Goal: Task Accomplishment & Management: Manage account settings

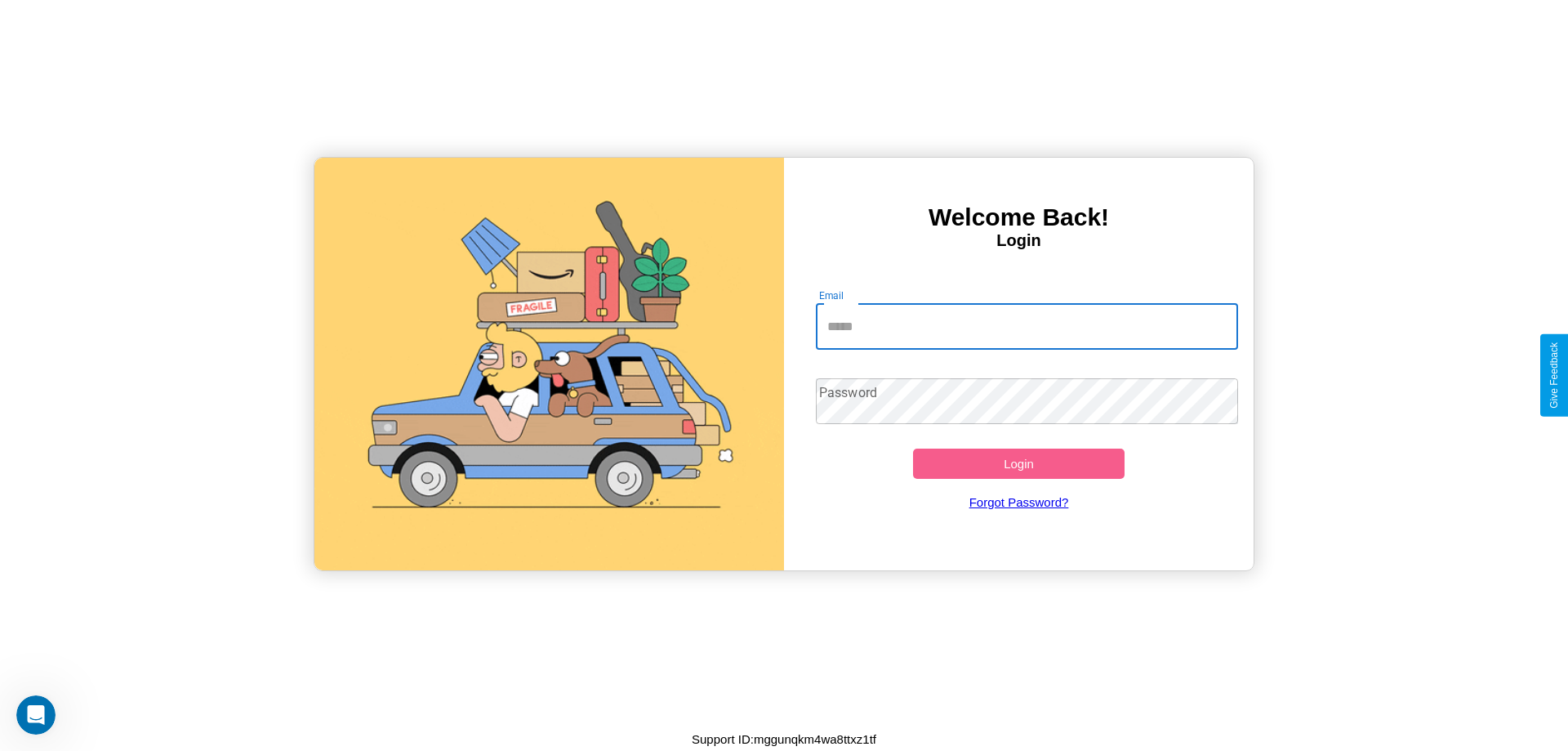
click at [1027, 326] on input "Email" at bounding box center [1027, 326] width 423 height 46
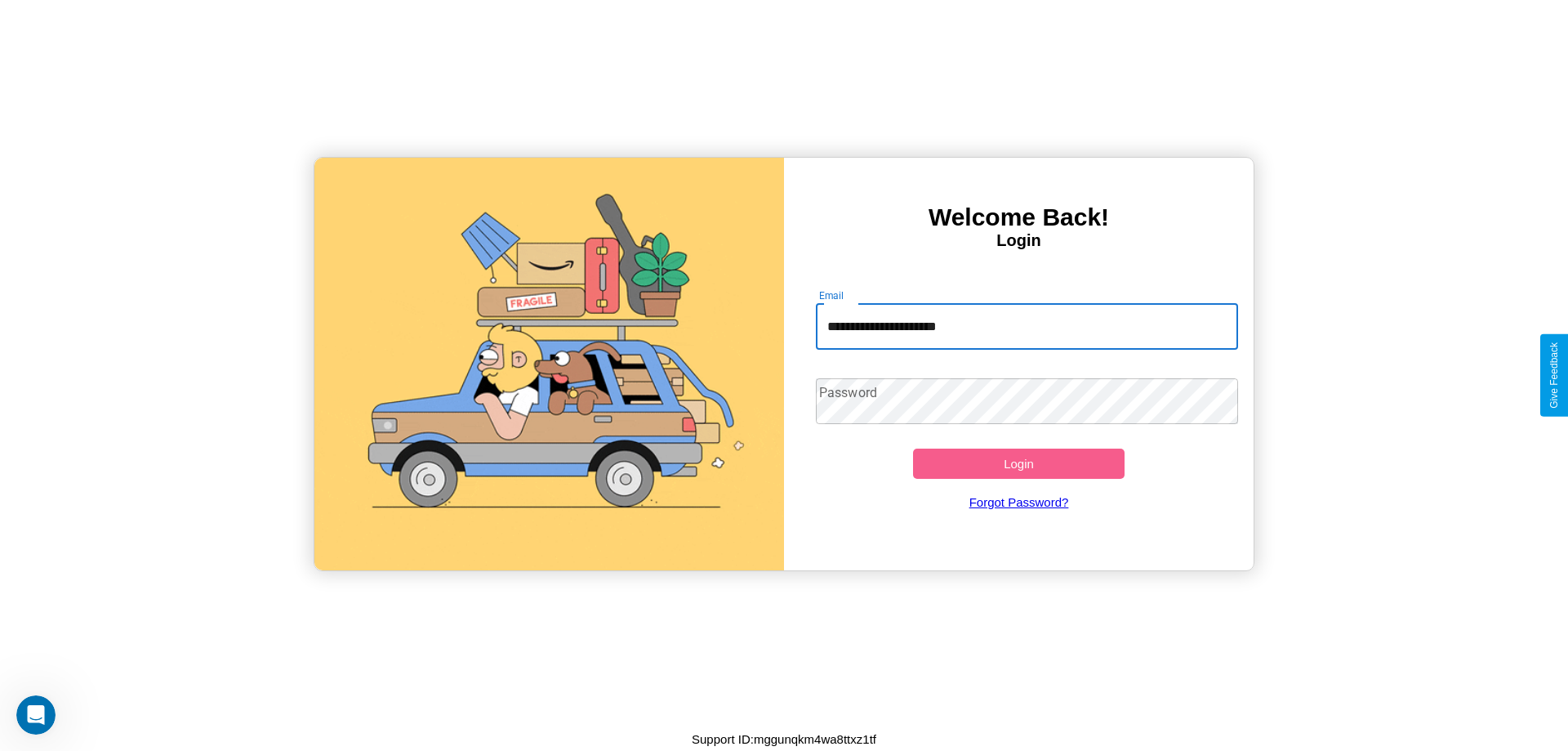
type input "**********"
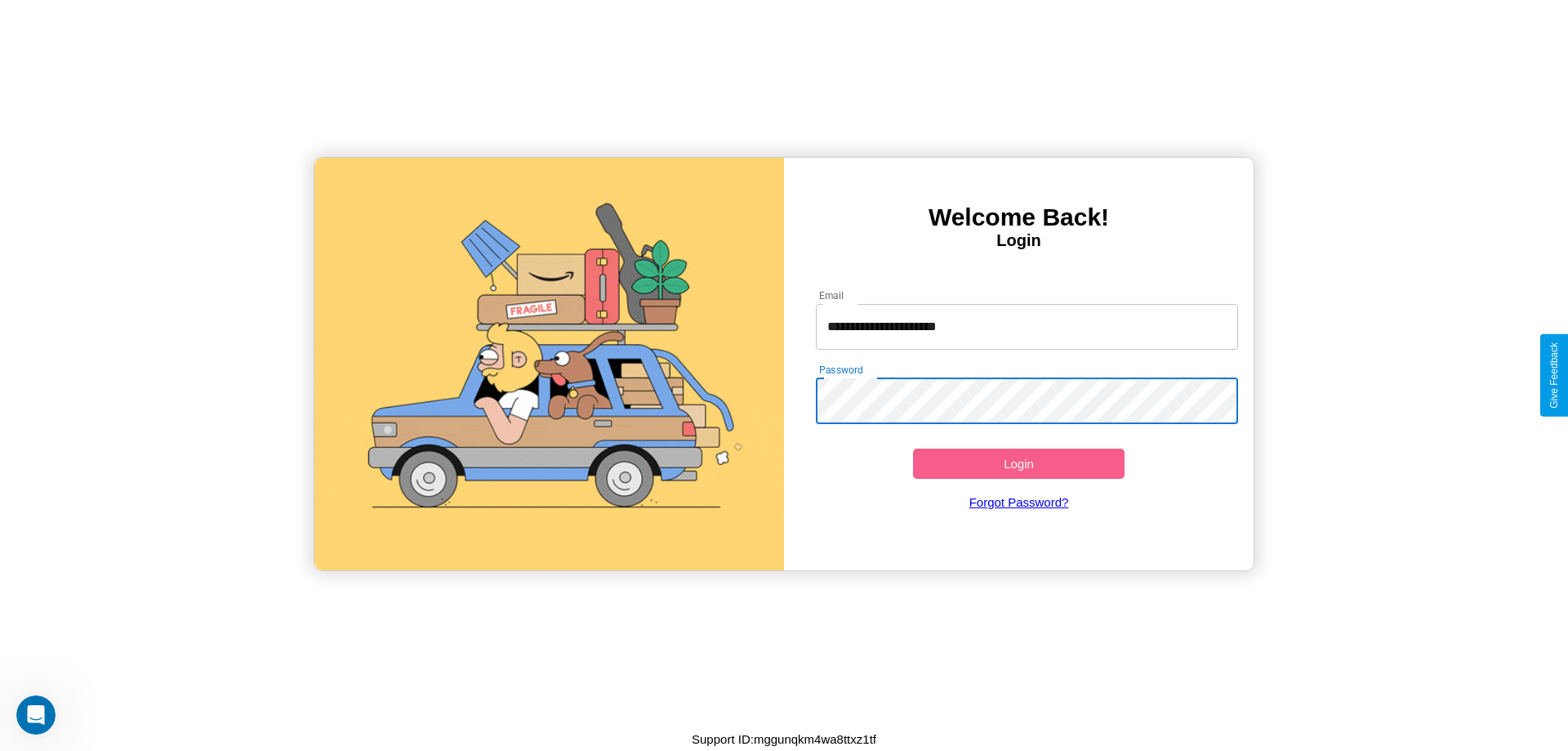
click at [1019, 464] on button "Login" at bounding box center [1019, 464] width 212 height 30
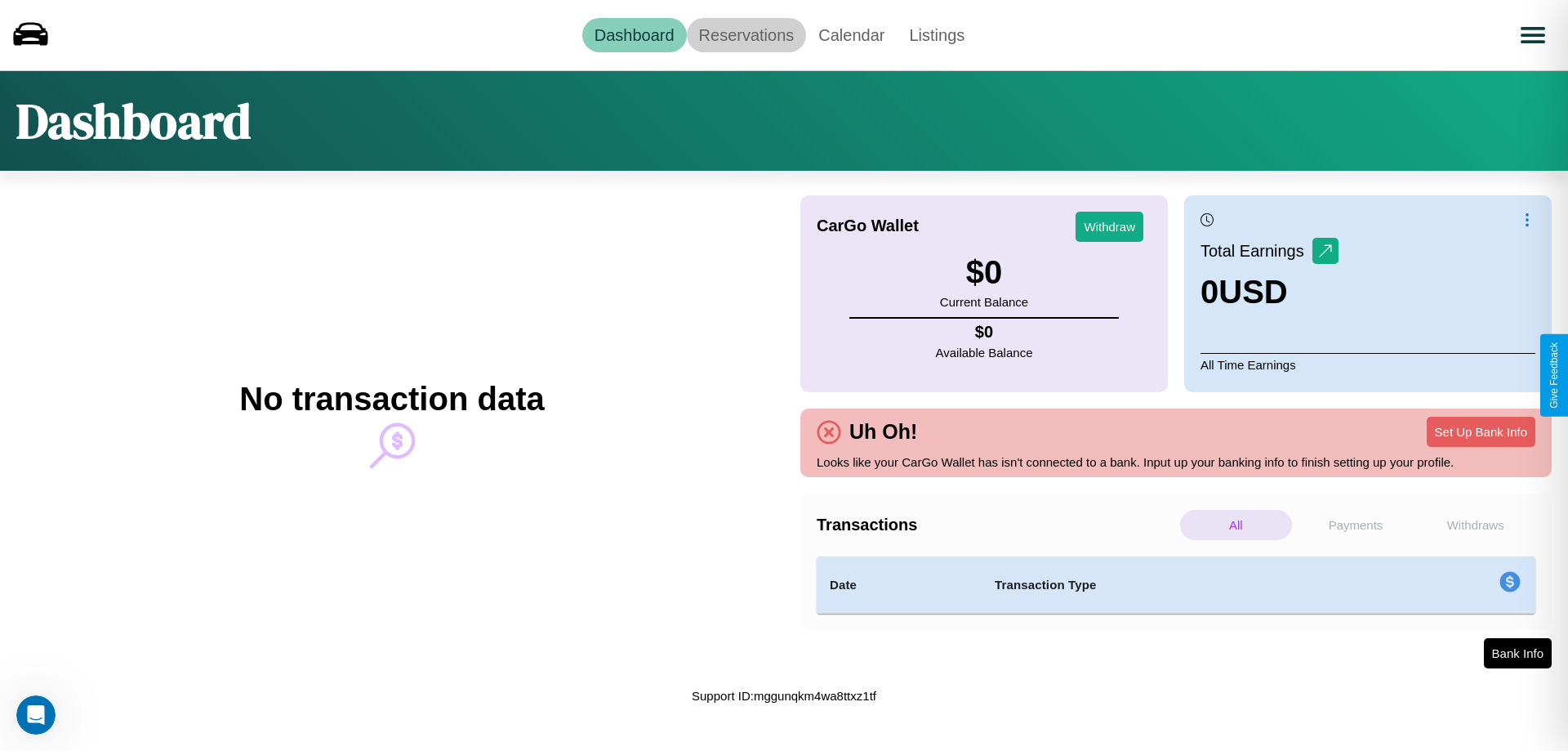
click at [745, 35] on link "Reservations" at bounding box center [747, 36] width 120 height 35
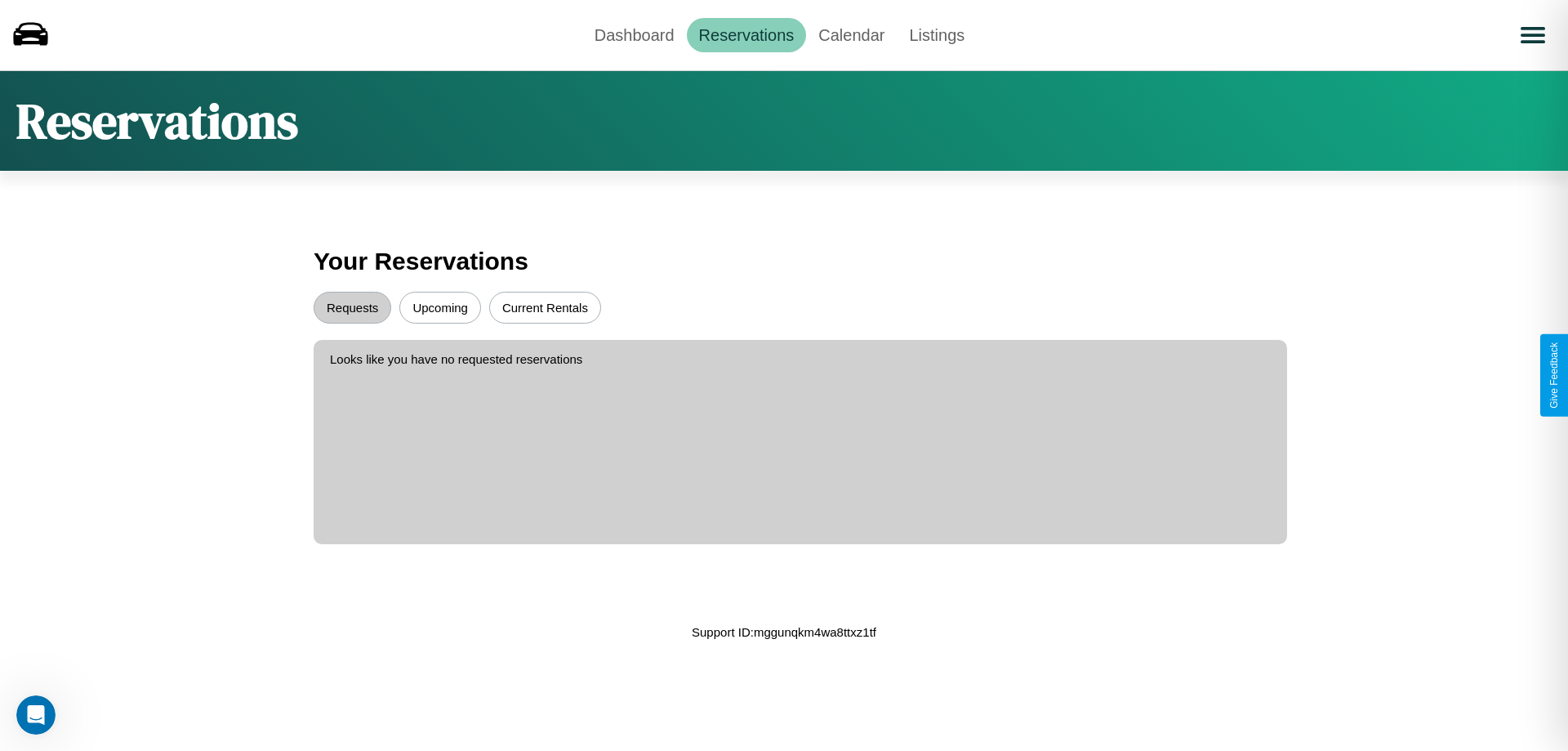
click at [440, 307] on button "Upcoming" at bounding box center [440, 307] width 82 height 32
click at [545, 307] on button "Current Rentals" at bounding box center [545, 307] width 112 height 32
click at [352, 307] on button "Requests" at bounding box center [351, 307] width 77 height 32
click at [633, 35] on link "Dashboard" at bounding box center [634, 36] width 104 height 35
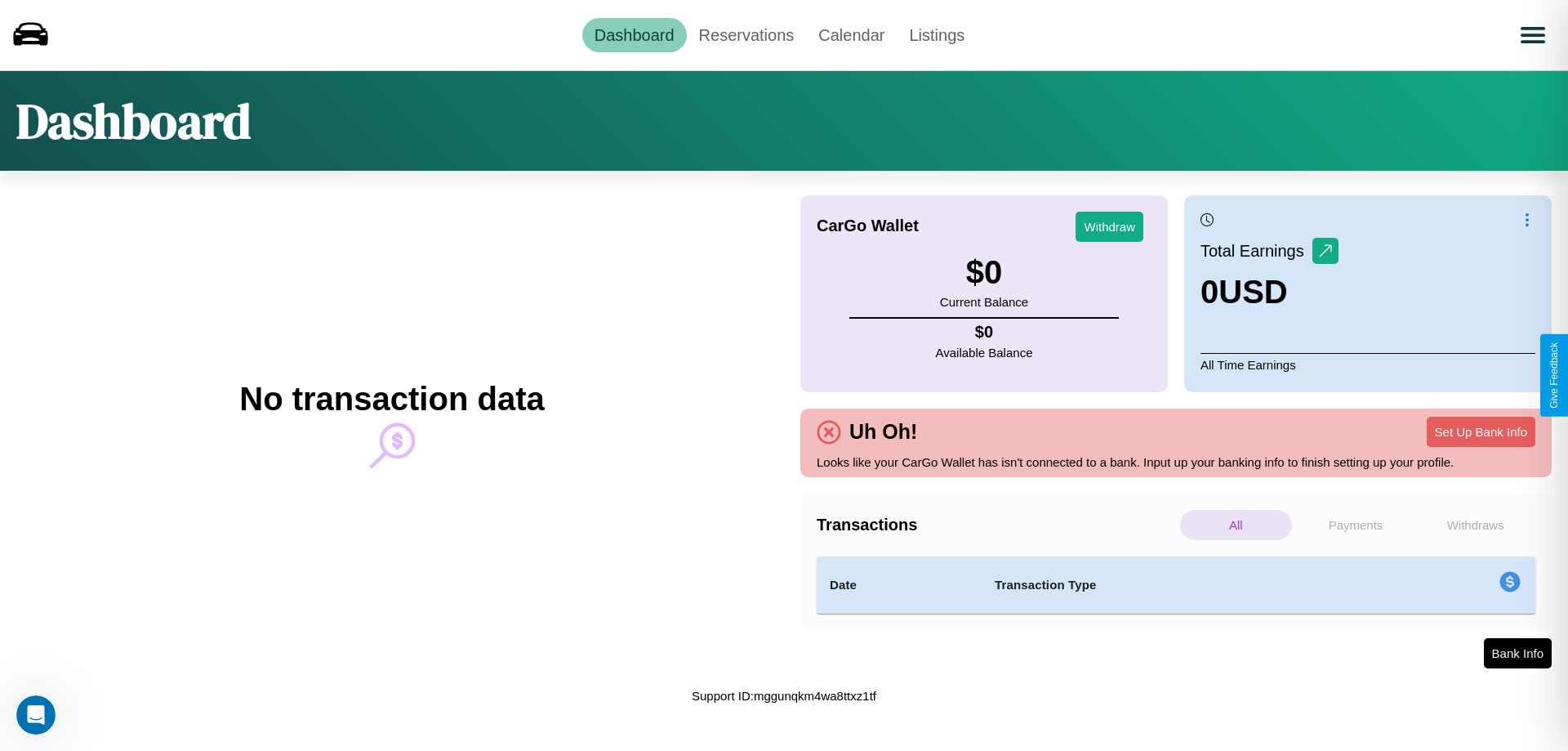
click at [1236, 524] on p "All" at bounding box center [1236, 524] width 112 height 30
click at [1356, 524] on p "Payments" at bounding box center [1356, 524] width 112 height 30
click at [851, 35] on link "Calendar" at bounding box center [851, 36] width 90 height 35
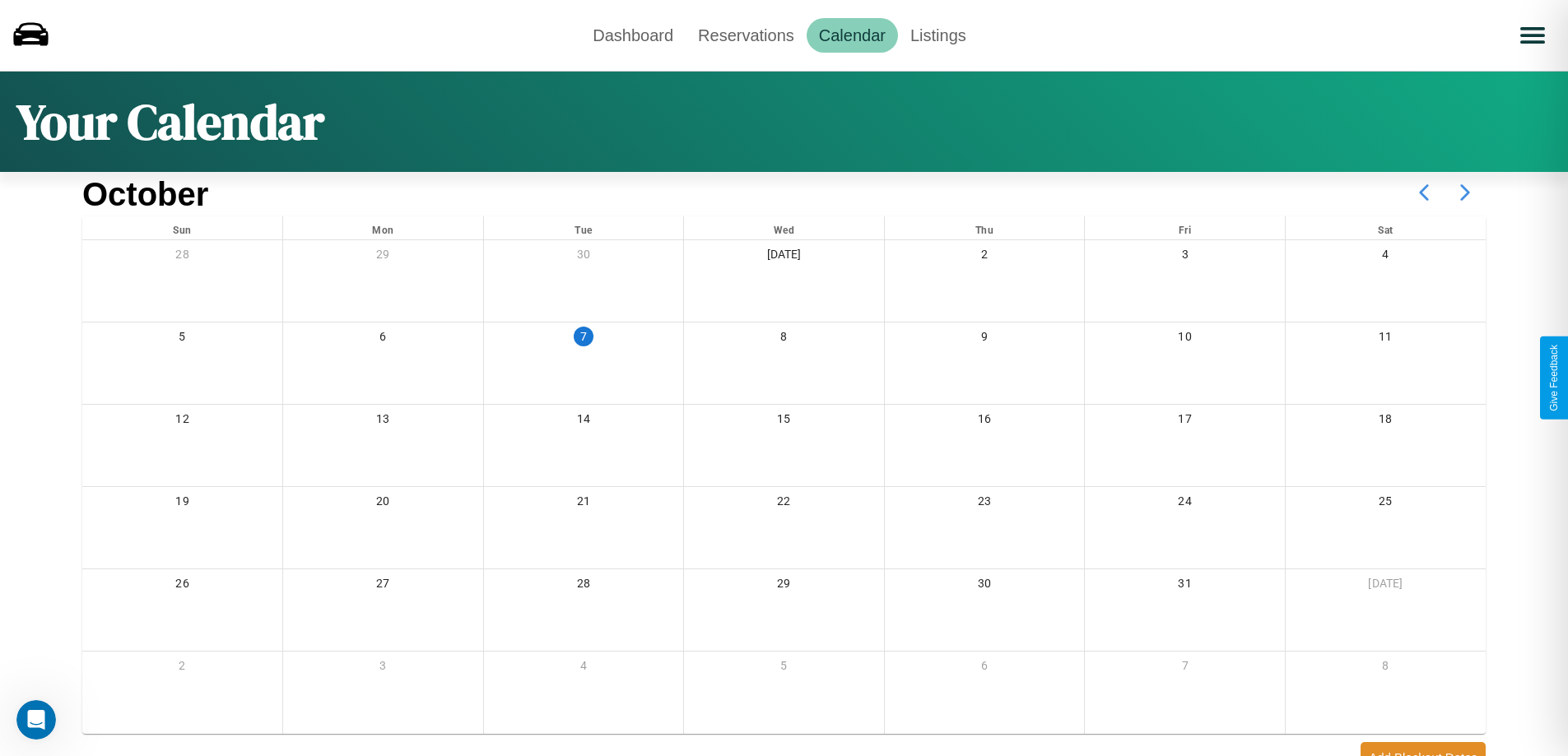
click at [1465, 192] on icon at bounding box center [1465, 192] width 41 height 41
